Goal: Transaction & Acquisition: Purchase product/service

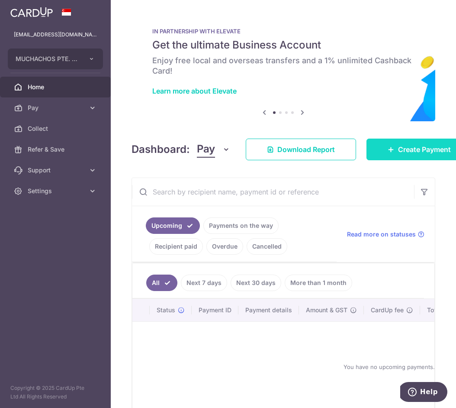
click at [409, 146] on span "Create Payment" at bounding box center [424, 149] width 53 height 10
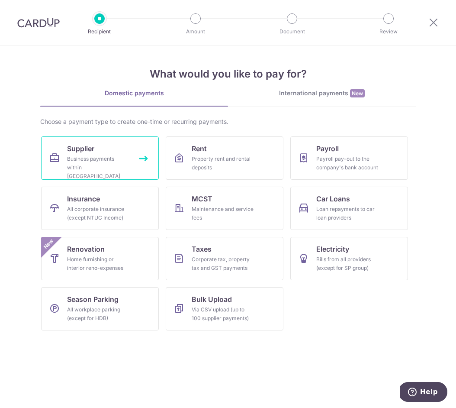
click at [110, 160] on div "Business payments within Singapore" at bounding box center [98, 168] width 62 height 26
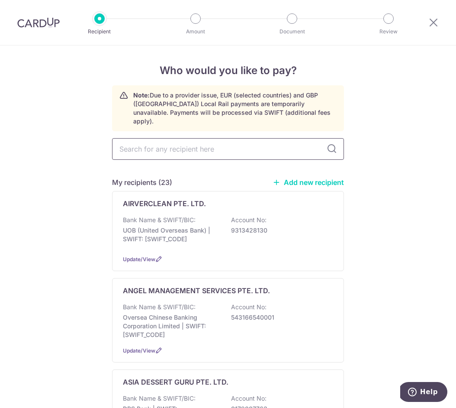
click at [167, 139] on input "text" at bounding box center [228, 149] width 232 height 22
click at [171, 377] on p "ASIA DESSERT GURU PTE. LTD." at bounding box center [176, 382] width 106 height 10
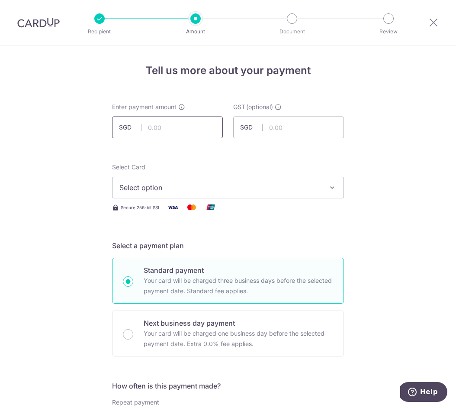
click at [175, 130] on input "text" at bounding box center [167, 127] width 111 height 22
paste input "209.28"
type input "209.28"
click at [155, 191] on span "Select option" at bounding box center [221, 187] width 202 height 10
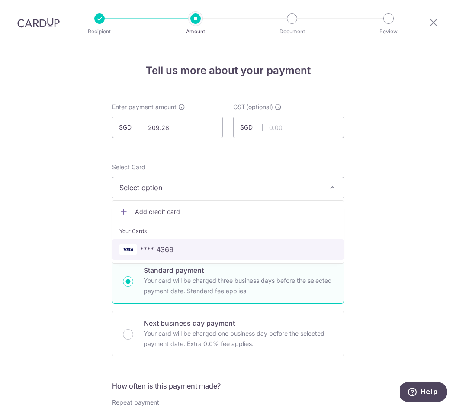
click at [161, 248] on span "**** 4369" at bounding box center [156, 249] width 33 height 10
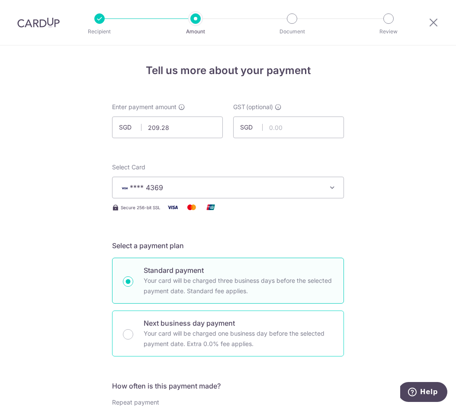
drag, startPoint x: 131, startPoint y: 333, endPoint x: 154, endPoint y: 311, distance: 31.9
click at [131, 333] on input "Next business day payment Your card will be charged one business day before the…" at bounding box center [128, 334] width 10 height 10
radio input "true"
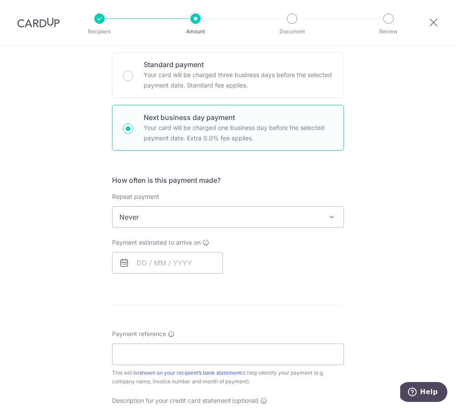
scroll to position [281, 0]
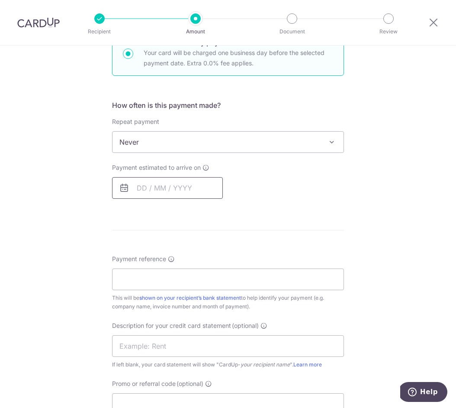
click at [157, 178] on input "text" at bounding box center [167, 188] width 111 height 22
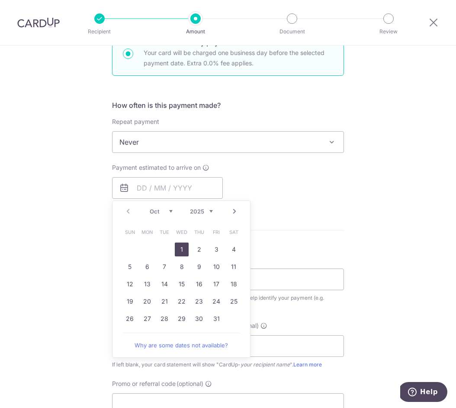
click at [184, 247] on link "1" at bounding box center [182, 250] width 14 height 14
type input "[DATE]"
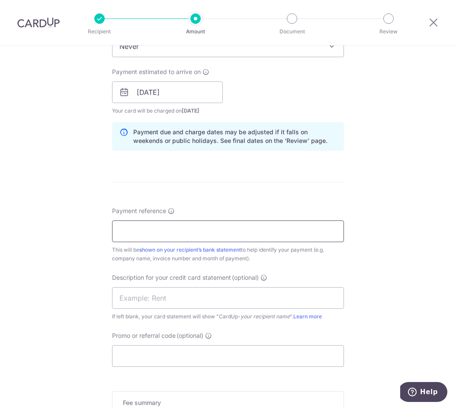
scroll to position [375, 0]
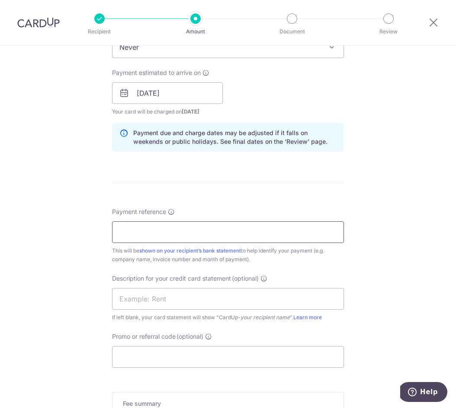
click at [155, 233] on input "Payment reference" at bounding box center [228, 232] width 232 height 22
type input "MUCHACHOS PTE LTD"
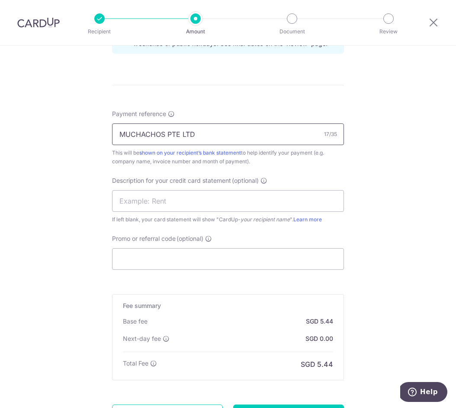
scroll to position [474, 0]
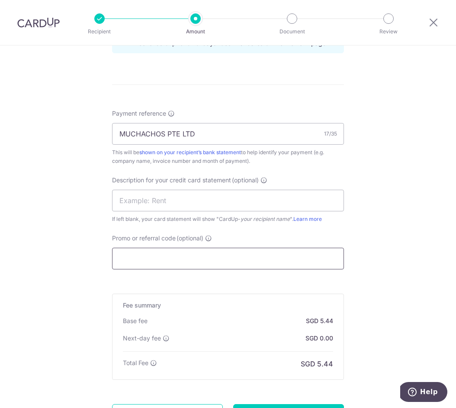
click at [160, 263] on input "Promo or referral code (optional)" at bounding box center [228, 259] width 232 height 22
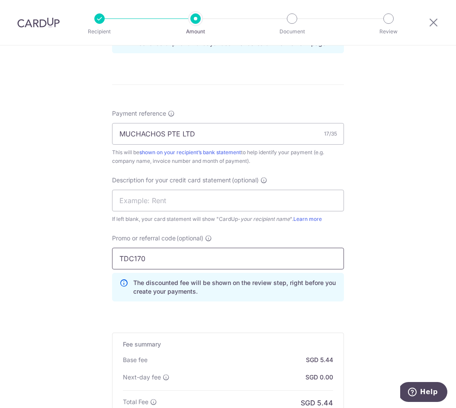
scroll to position [595, 0]
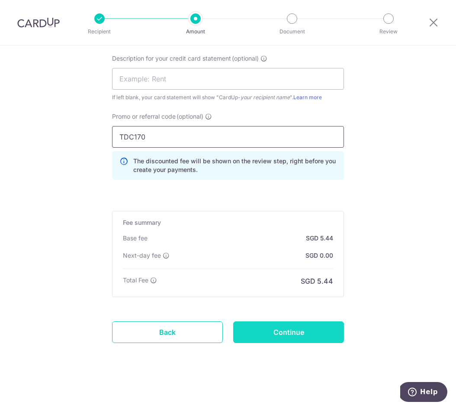
type input "TDC170"
click at [279, 333] on input "Continue" at bounding box center [288, 332] width 111 height 22
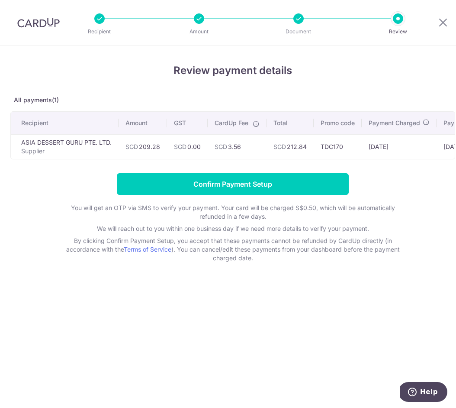
click at [296, 148] on td "SGD 212.84" at bounding box center [290, 146] width 47 height 25
copy td "212.84"
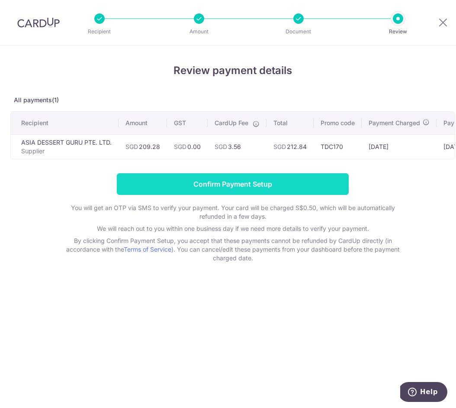
click at [214, 191] on input "Confirm Payment Setup" at bounding box center [233, 184] width 232 height 22
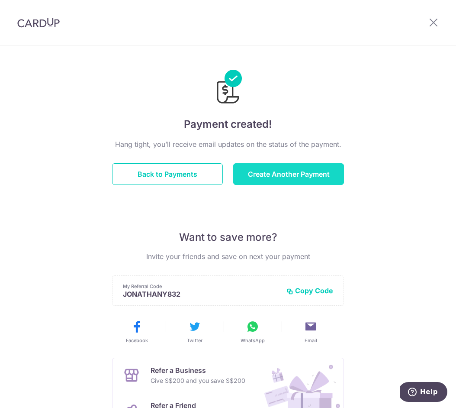
click at [285, 170] on button "Create Another Payment" at bounding box center [288, 174] width 111 height 22
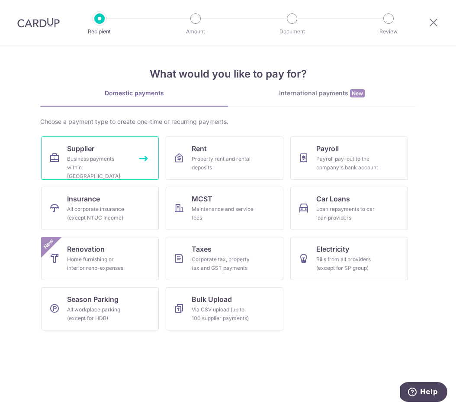
click at [116, 162] on div "Business payments within Singapore" at bounding box center [98, 168] width 62 height 26
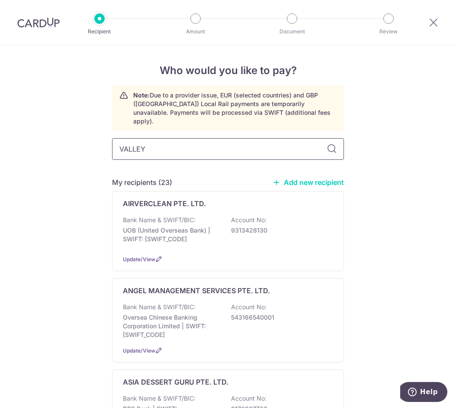
type input "VALLEY"
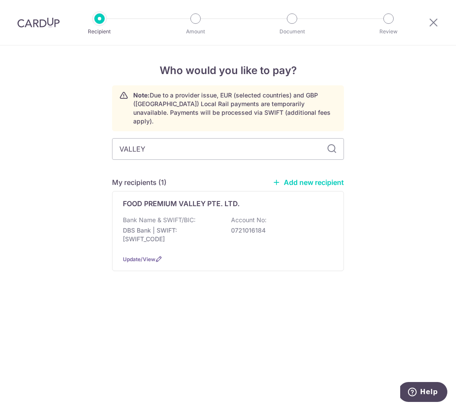
click at [201, 216] on div "Bank Name & SWIFT/BIC: DBS Bank | SWIFT: DBSSSGSGXXX Account No: 0721016184" at bounding box center [228, 232] width 210 height 32
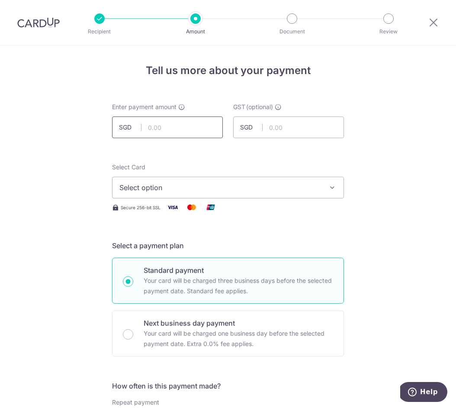
click at [167, 126] on input "text" at bounding box center [167, 127] width 111 height 22
paste input "322.66"
type input "322.66"
click at [160, 187] on span "Select option" at bounding box center [221, 187] width 202 height 10
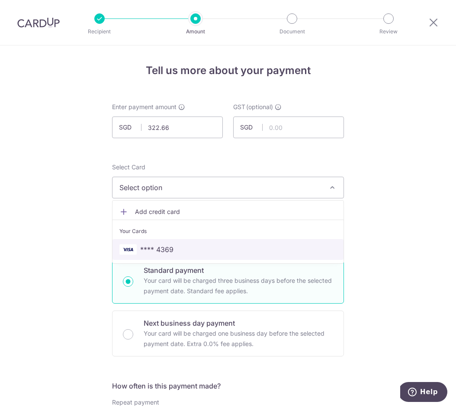
click at [166, 251] on span "**** 4369" at bounding box center [156, 249] width 33 height 10
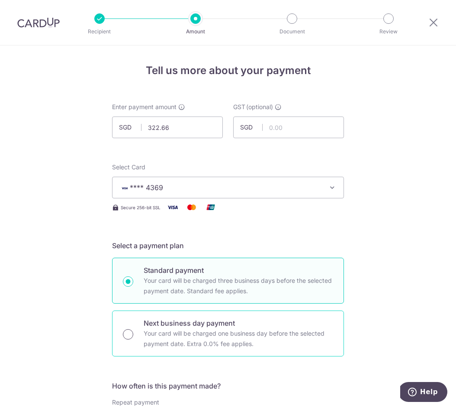
click at [129, 336] on input "Next business day payment Your card will be charged one business day before the…" at bounding box center [128, 334] width 10 height 10
radio input "true"
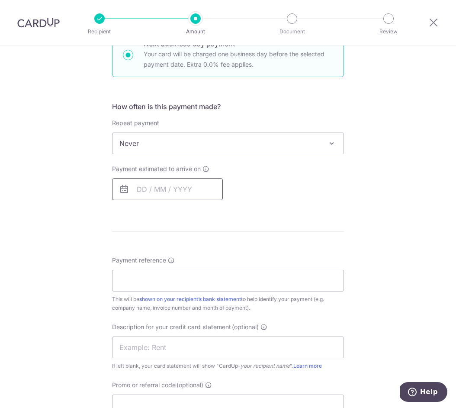
click at [152, 188] on input "text" at bounding box center [167, 189] width 111 height 22
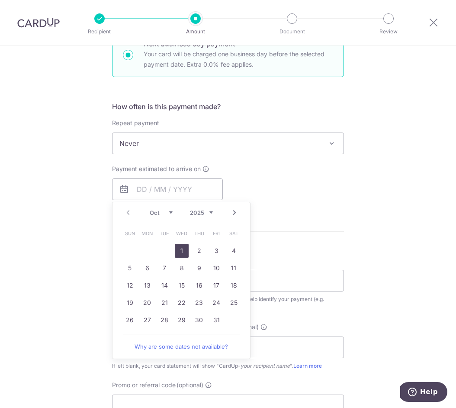
click at [182, 249] on link "1" at bounding box center [182, 251] width 14 height 14
type input "01/10/2025"
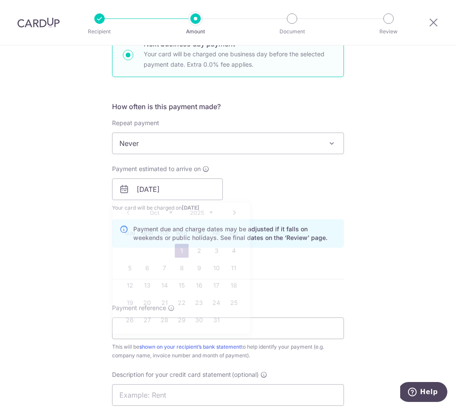
scroll to position [379, 0]
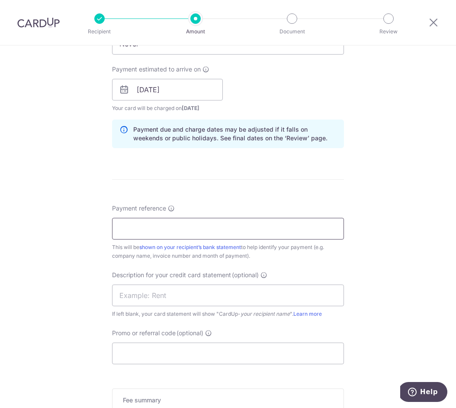
click at [163, 229] on input "Payment reference" at bounding box center [228, 229] width 232 height 22
type input "MUCHACHOS PTE LTD"
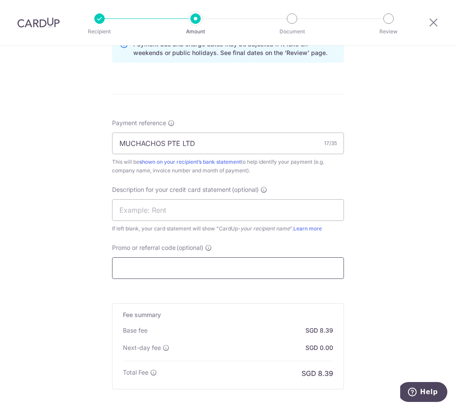
click at [168, 273] on input "Promo or referral code (optional)" at bounding box center [228, 268] width 232 height 22
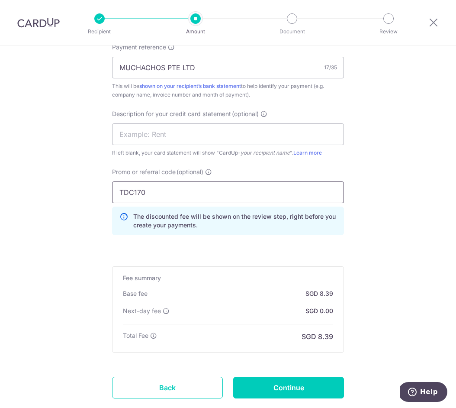
scroll to position [595, 0]
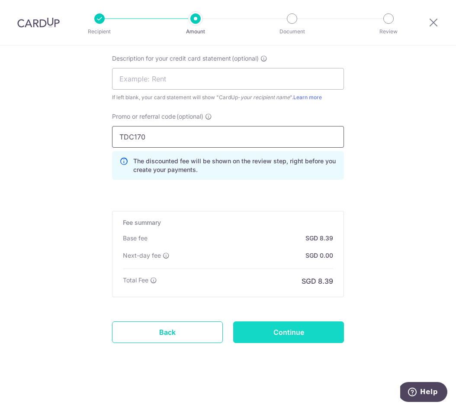
type input "TDC170"
click at [301, 341] on input "Continue" at bounding box center [288, 332] width 111 height 22
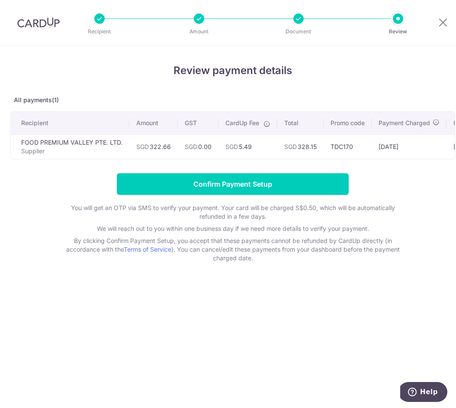
click at [310, 148] on td "SGD 328.15" at bounding box center [301, 146] width 46 height 25
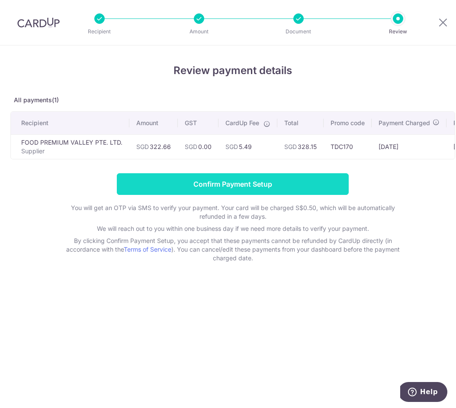
copy td "328.15"
click at [235, 186] on input "Confirm Payment Setup" at bounding box center [233, 184] width 232 height 22
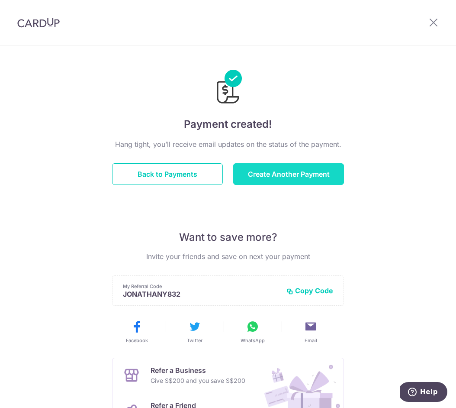
click at [280, 178] on button "Create Another Payment" at bounding box center [288, 174] width 111 height 22
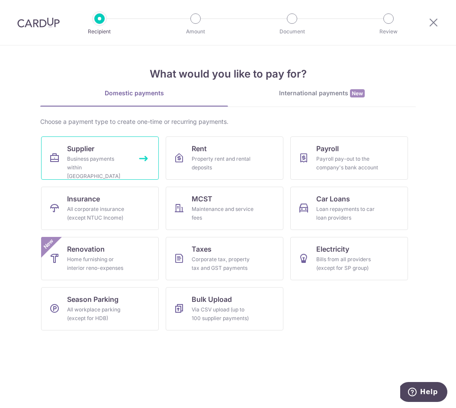
click at [84, 157] on div "Business payments within Singapore" at bounding box center [98, 168] width 62 height 26
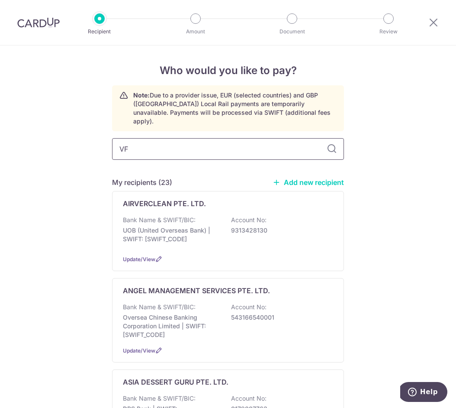
type input "VF"
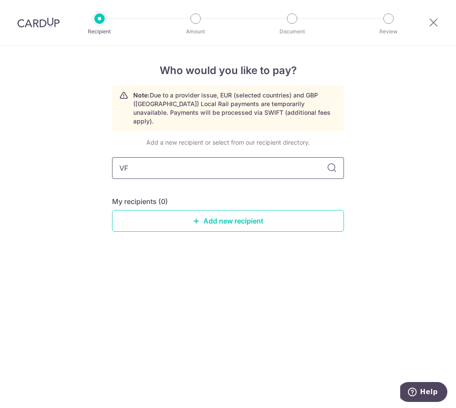
click at [174, 160] on input "VF" at bounding box center [228, 168] width 232 height 22
type input "LIP"
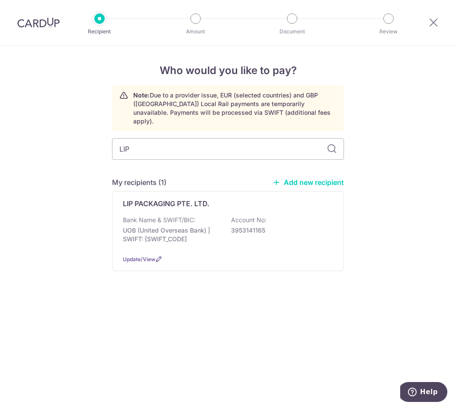
click at [168, 226] on p "UOB (United Overseas Bank) | SWIFT: UOVBSGSGXXX" at bounding box center [171, 234] width 97 height 17
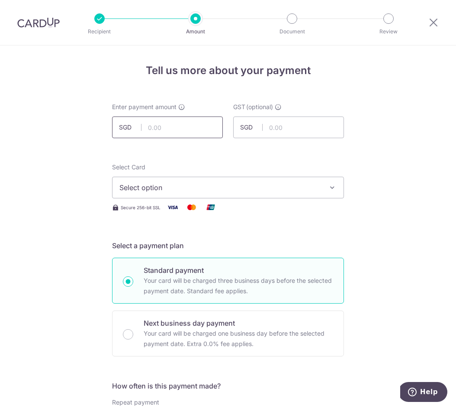
click at [169, 132] on input "text" at bounding box center [167, 127] width 111 height 22
paste input "465.33"
type input "465.33"
click at [149, 199] on div "Select Card Select option Add credit card Your Cards **** 4369 Secure 256-bit S…" at bounding box center [228, 188] width 232 height 50
click at [159, 181] on button "Select option" at bounding box center [228, 188] width 232 height 22
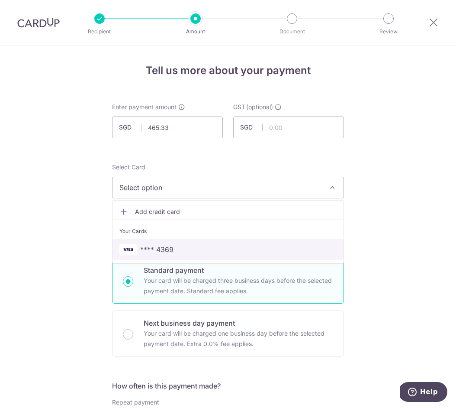
drag, startPoint x: 161, startPoint y: 249, endPoint x: 159, endPoint y: 258, distance: 8.9
click at [161, 249] on span "**** 4369" at bounding box center [156, 249] width 33 height 10
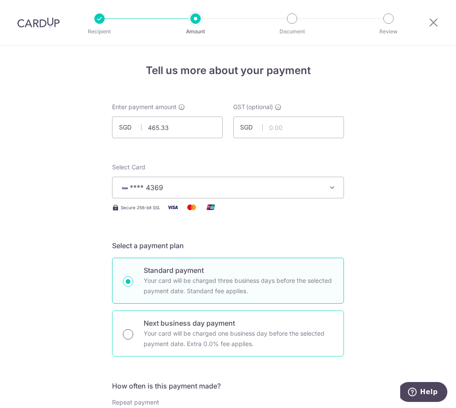
click at [129, 334] on input "Next business day payment Your card will be charged one business day before the…" at bounding box center [128, 334] width 10 height 10
radio input "true"
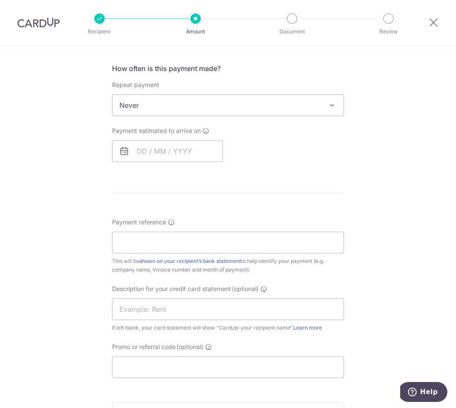
scroll to position [300, 0]
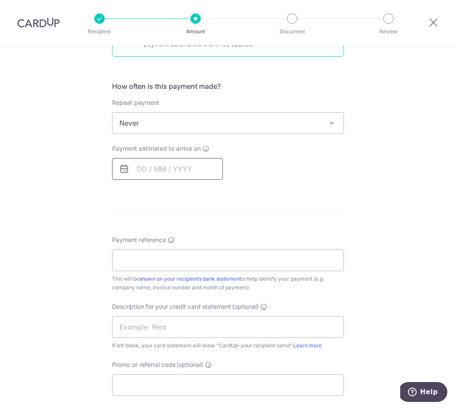
click at [156, 172] on input "text" at bounding box center [167, 169] width 111 height 22
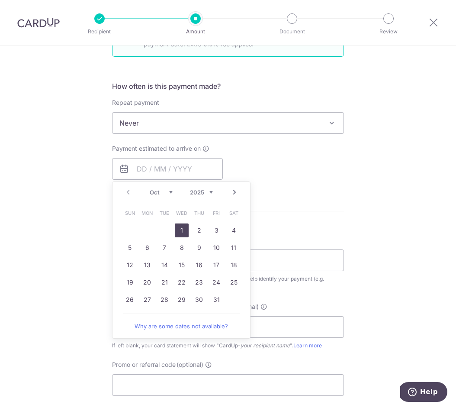
click at [181, 230] on link "1" at bounding box center [182, 230] width 14 height 14
type input "[DATE]"
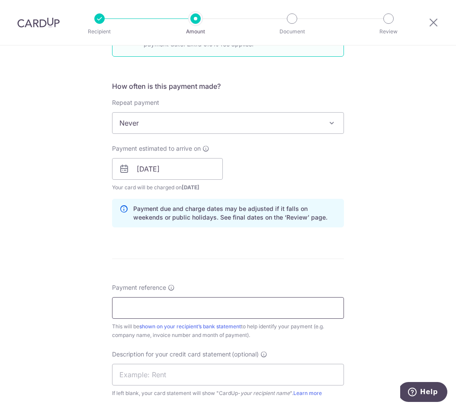
click at [167, 317] on input "Payment reference" at bounding box center [228, 308] width 232 height 22
type input "MUCHACHOS PTE LTD"
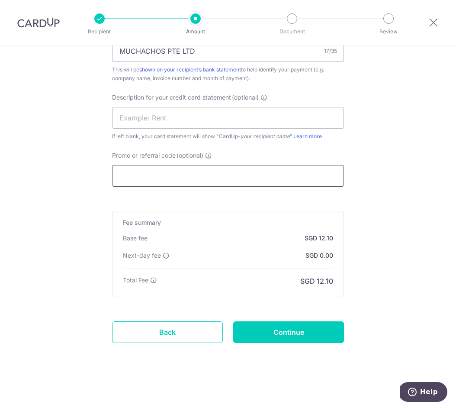
click at [158, 177] on input "Promo or referral code (optional)" at bounding box center [228, 176] width 232 height 22
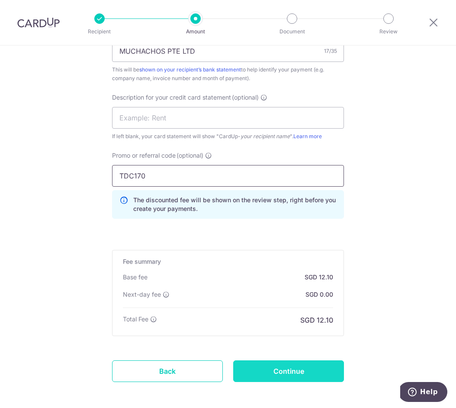
type input "TDC170"
click at [313, 369] on input "Continue" at bounding box center [288, 371] width 111 height 22
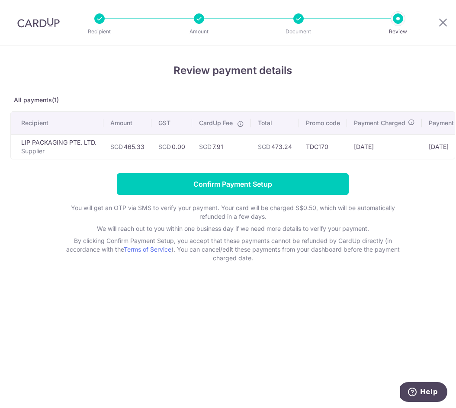
click at [284, 149] on td "SGD 473.24" at bounding box center [275, 146] width 48 height 25
copy td "473.24"
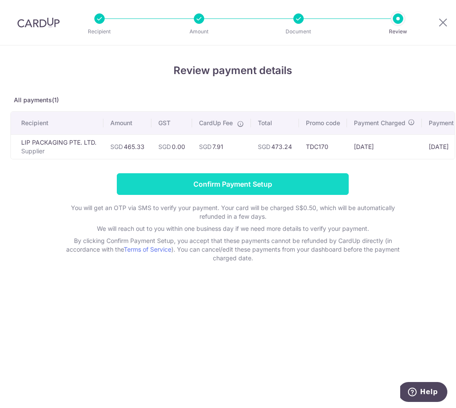
click at [226, 181] on input "Confirm Payment Setup" at bounding box center [233, 184] width 232 height 22
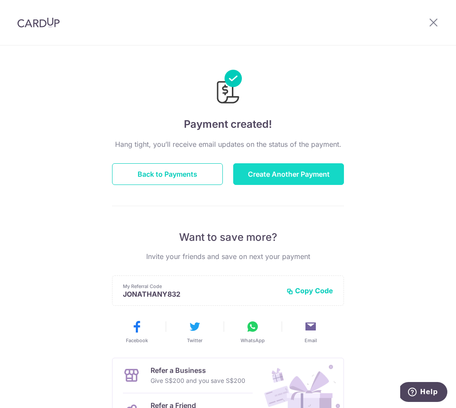
click at [278, 172] on button "Create Another Payment" at bounding box center [288, 174] width 111 height 22
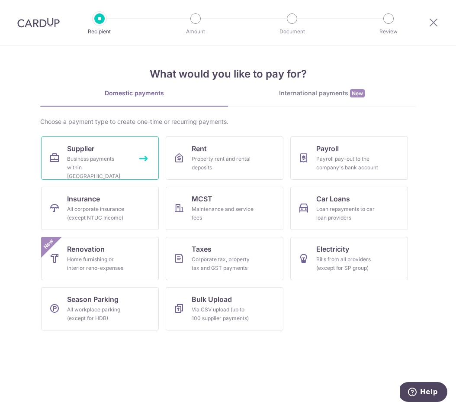
click at [112, 161] on div "Business payments within Singapore" at bounding box center [98, 168] width 62 height 26
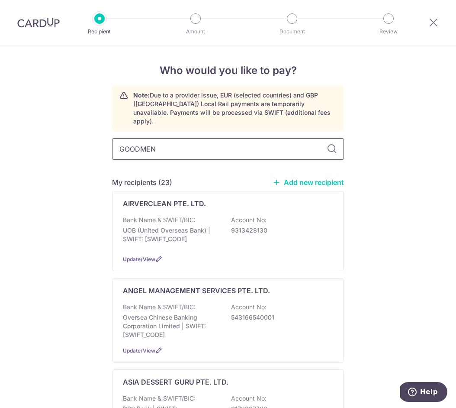
type input "GOODMEN"
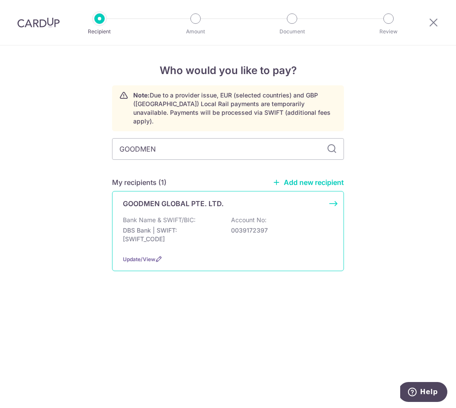
click at [177, 201] on div "GOODMEN GLOBAL PTE. LTD. Bank Name & SWIFT/BIC: DBS Bank | SWIFT: DBSSSGSGXXX A…" at bounding box center [228, 231] width 232 height 80
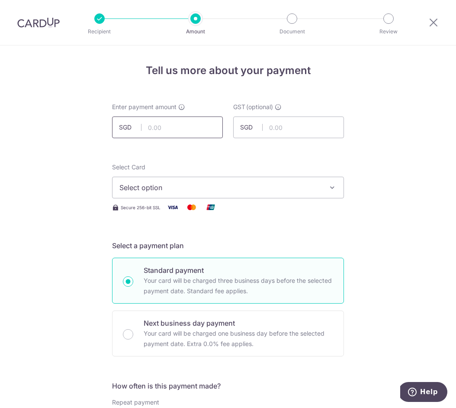
click at [168, 129] on input "text" at bounding box center [167, 127] width 111 height 22
paste input "627.84"
type input "627.84"
click at [161, 185] on span "Select option" at bounding box center [221, 187] width 202 height 10
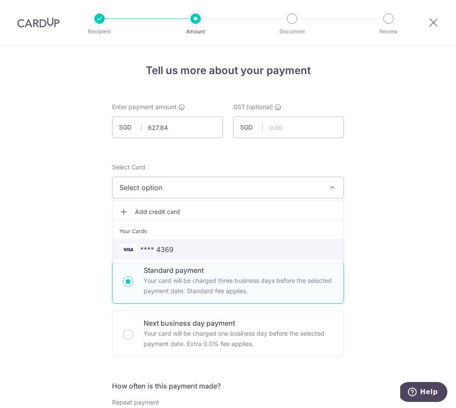
click at [174, 250] on span "**** 4369" at bounding box center [228, 249] width 217 height 10
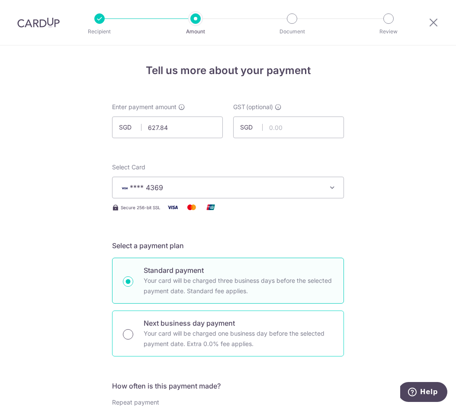
click at [126, 330] on input "Next business day payment Your card will be charged one business day before the…" at bounding box center [128, 334] width 10 height 10
radio input "true"
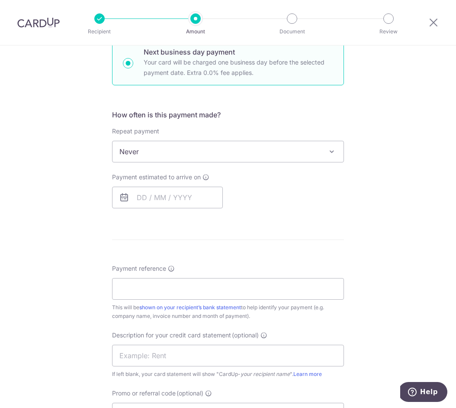
scroll to position [233, 0]
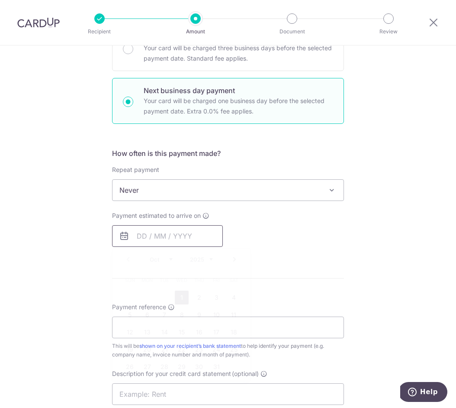
click at [151, 239] on input "text" at bounding box center [167, 236] width 111 height 22
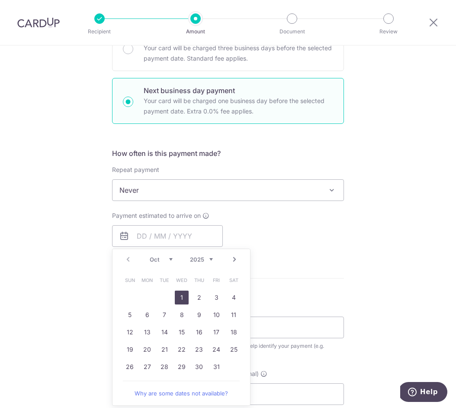
click at [183, 293] on link "1" at bounding box center [182, 298] width 14 height 14
type input "01/10/2025"
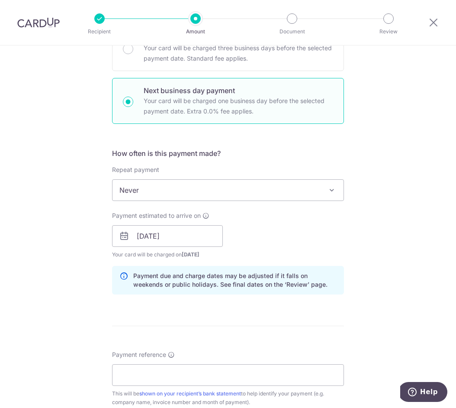
scroll to position [388, 0]
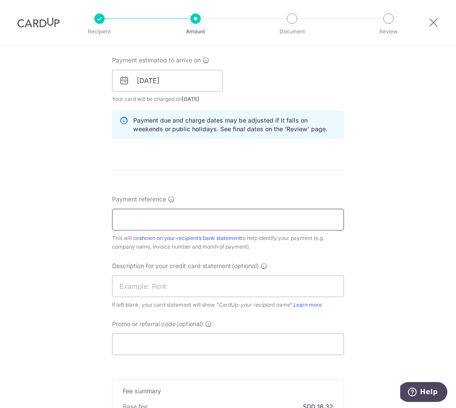
click at [163, 224] on input "Payment reference" at bounding box center [228, 220] width 232 height 22
type input "MUCHACHOS PTE LTD"
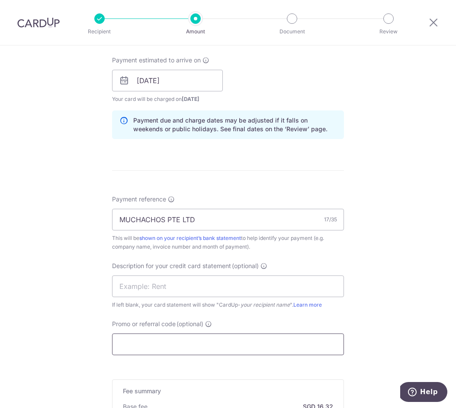
click at [161, 345] on input "Promo or referral code (optional)" at bounding box center [228, 344] width 232 height 22
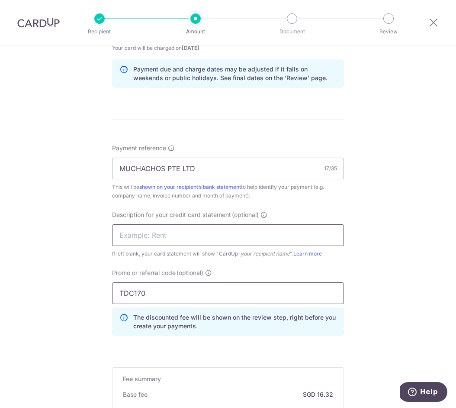
scroll to position [595, 0]
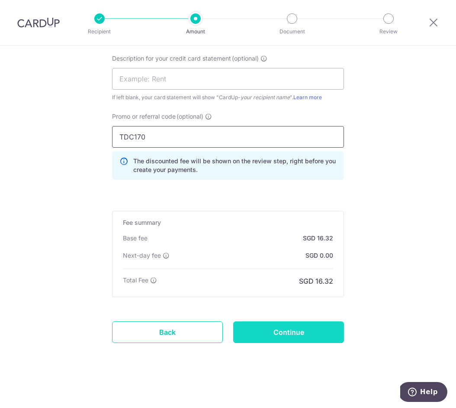
type input "TDC170"
click at [287, 331] on input "Continue" at bounding box center [288, 332] width 111 height 22
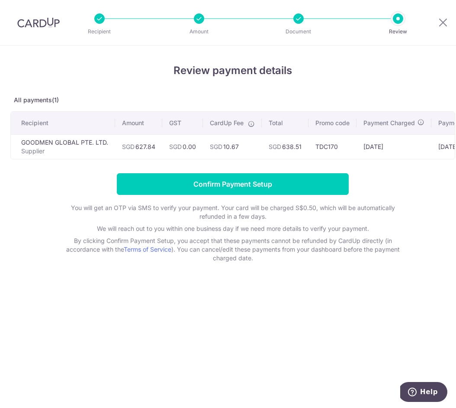
click at [287, 147] on td "SGD 638.51" at bounding box center [285, 146] width 47 height 25
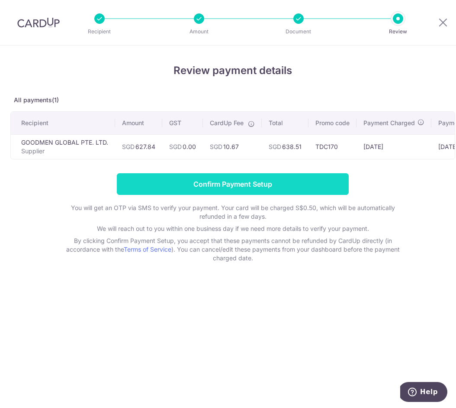
copy td "638.51"
click at [231, 180] on input "Confirm Payment Setup" at bounding box center [233, 184] width 232 height 22
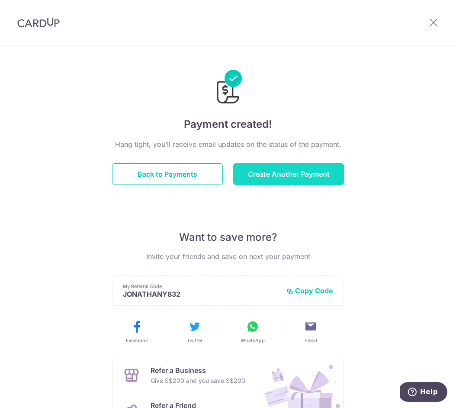
click at [268, 175] on button "Create Another Payment" at bounding box center [288, 174] width 111 height 22
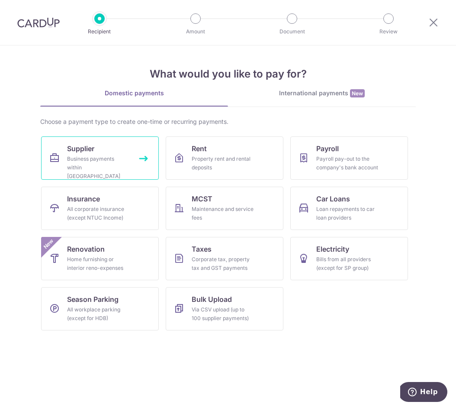
click at [118, 142] on link "Supplier Business payments within [GEOGRAPHIC_DATA]" at bounding box center [100, 157] width 118 height 43
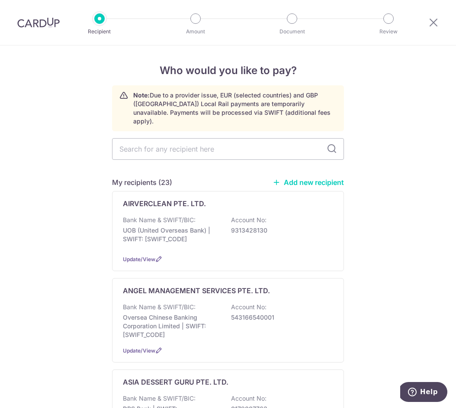
click at [307, 178] on link "Add new recipient" at bounding box center [308, 182] width 71 height 9
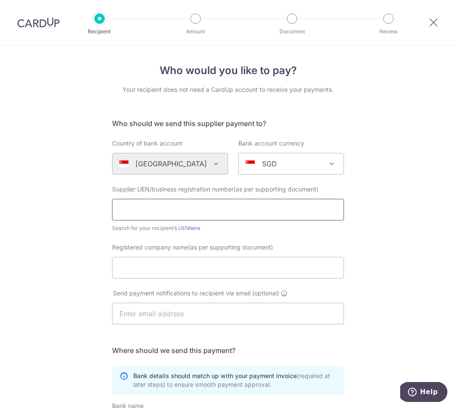
click at [181, 220] on div "Supplier UEN/business registration number(as per supporting document) Search fo…" at bounding box center [228, 209] width 232 height 48
click at [184, 214] on input "text" at bounding box center [228, 210] width 232 height 22
paste input "201621935C"
type input "201621935C"
drag, startPoint x: 184, startPoint y: 265, endPoint x: 302, endPoint y: 254, distance: 118.4
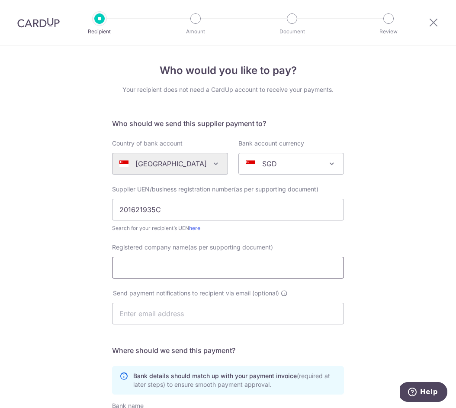
click at [184, 265] on input "Registered company name(as per supporting document)" at bounding box center [228, 268] width 232 height 22
paste input "VF PRO PTE. LTD."
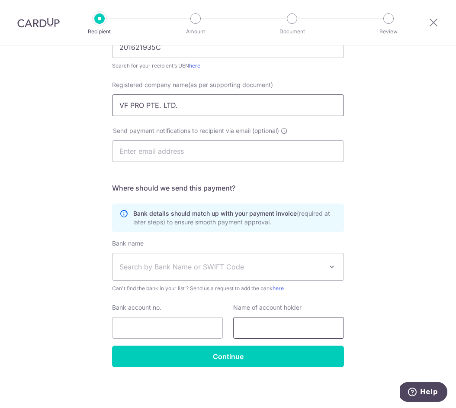
type input "VF PRO PTE. LTD."
click at [272, 328] on input "text" at bounding box center [288, 328] width 111 height 22
paste input "VF PRO PTE. LTD."
type input "VF PRO PTE. LTD."
click at [181, 263] on span "Search by Bank Name or SWIFT Code" at bounding box center [222, 267] width 204 height 10
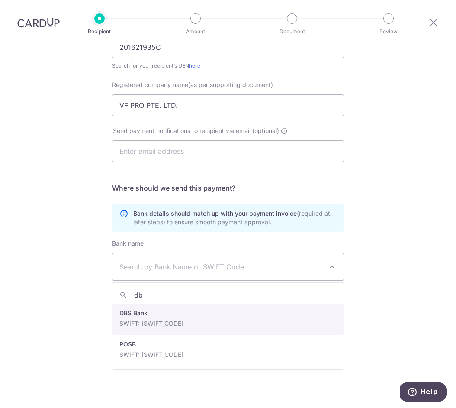
type input "dbs"
select select "6"
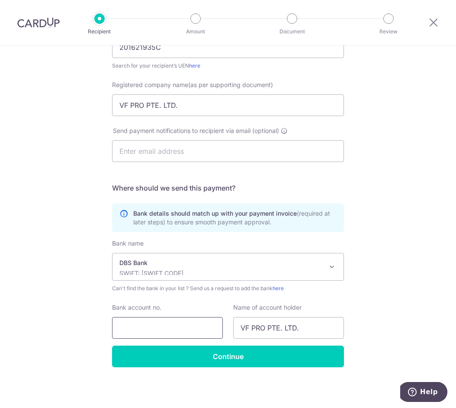
paste input "0119055618"
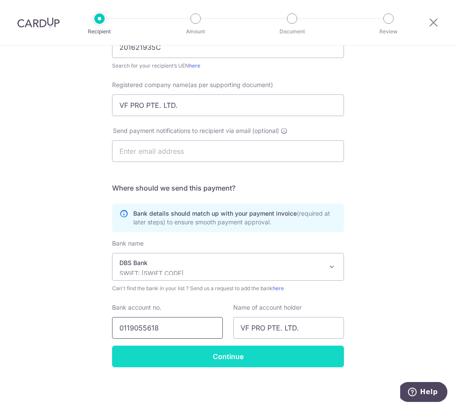
type input "0119055618"
click at [196, 354] on input "Continue" at bounding box center [228, 357] width 232 height 22
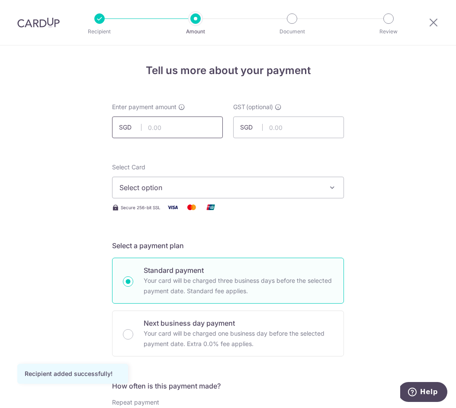
click at [160, 125] on input "text" at bounding box center [167, 127] width 111 height 22
paste input "436.00"
type input "436.00"
click at [152, 191] on span "Select option" at bounding box center [221, 187] width 202 height 10
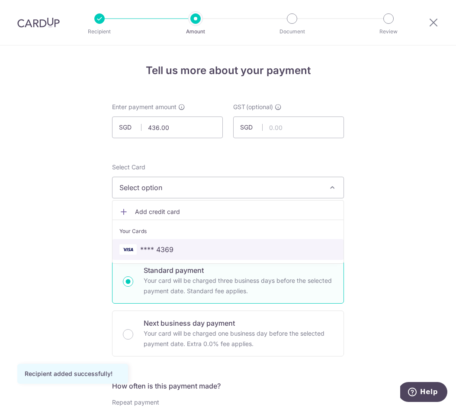
click at [162, 249] on span "**** 4369" at bounding box center [156, 249] width 33 height 10
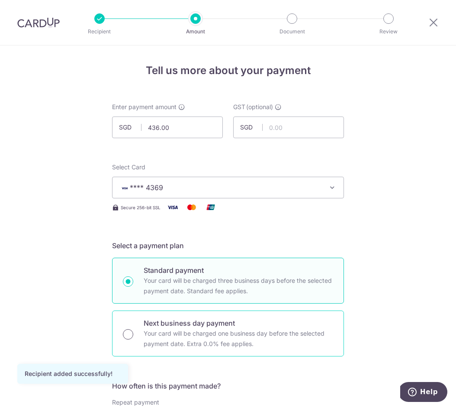
click at [129, 336] on input "Next business day payment Your card will be charged one business day before the…" at bounding box center [128, 334] width 10 height 10
radio input "true"
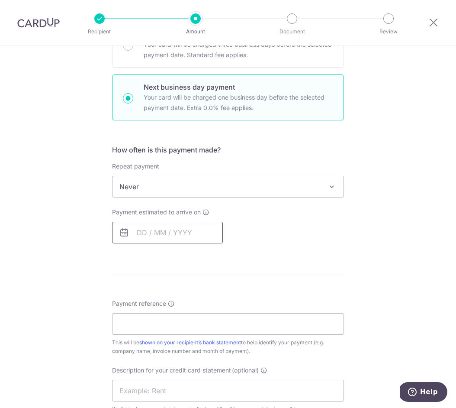
scroll to position [235, 0]
click at [163, 227] on input "text" at bounding box center [167, 234] width 111 height 22
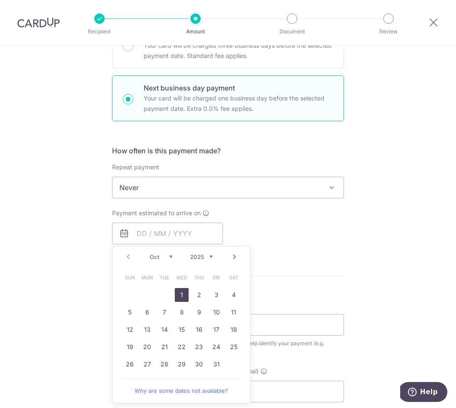
click at [184, 292] on link "1" at bounding box center [182, 295] width 14 height 14
type input "01/10/2025"
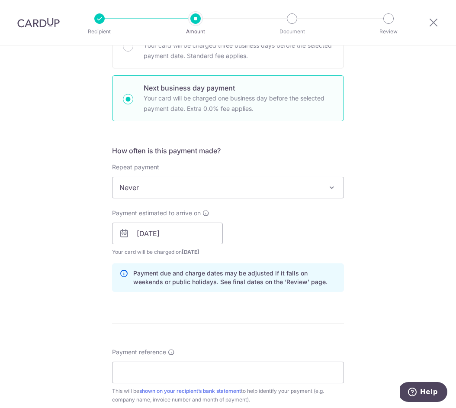
scroll to position [354, 0]
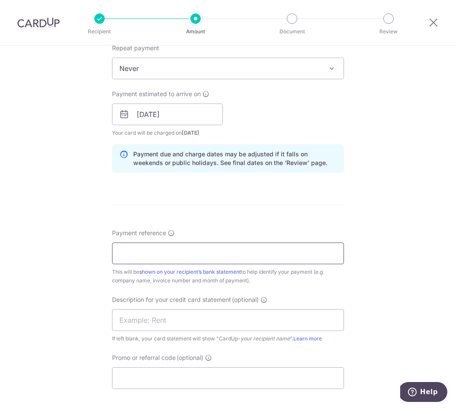
click at [149, 257] on input "Payment reference" at bounding box center [228, 254] width 232 height 22
type input "MUCHACHOS PTE LTD"
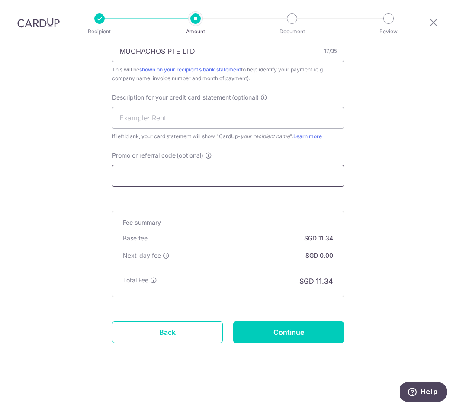
click at [130, 168] on input "Promo or referral code (optional)" at bounding box center [228, 176] width 232 height 22
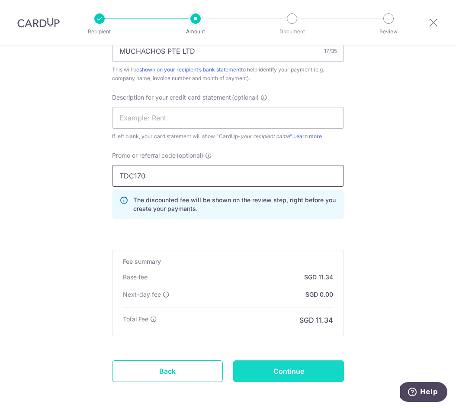
type input "TDC170"
click at [274, 374] on input "Continue" at bounding box center [288, 371] width 111 height 22
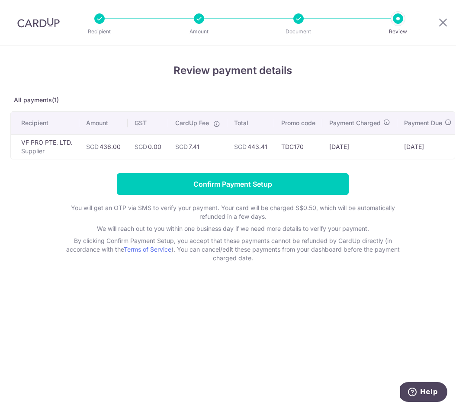
click at [259, 146] on td "SGD 443.41" at bounding box center [250, 146] width 47 height 25
copy td "443.41"
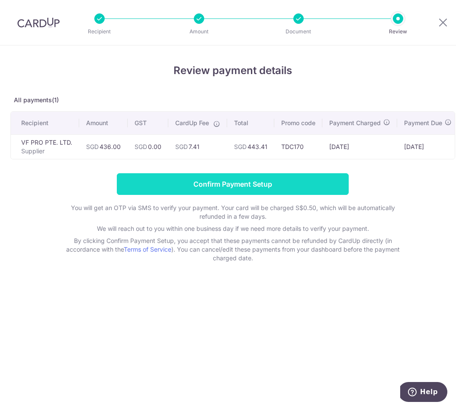
click at [212, 181] on input "Confirm Payment Setup" at bounding box center [233, 184] width 232 height 22
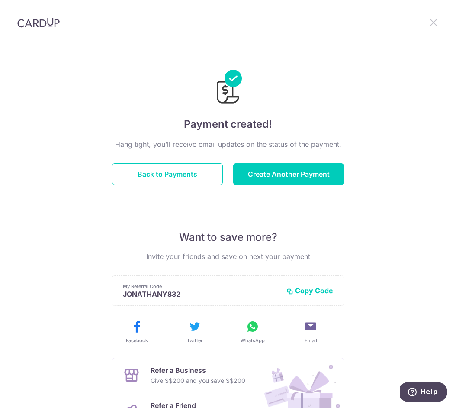
click at [429, 23] on icon at bounding box center [434, 22] width 10 height 11
